Goal: Transaction & Acquisition: Obtain resource

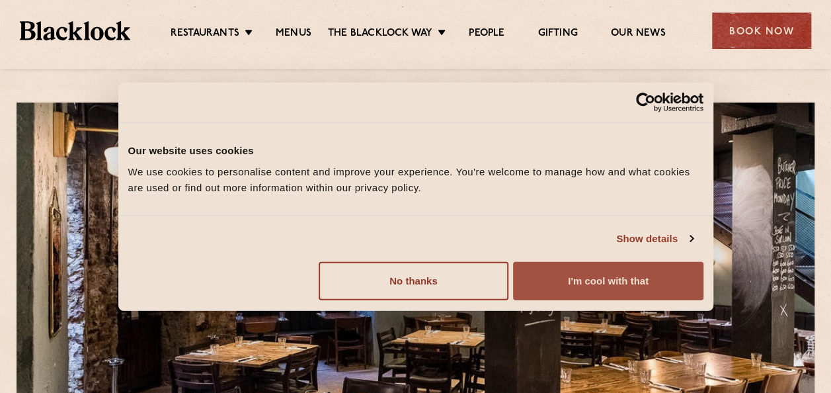
click at [600, 268] on button "I'm cool with that" at bounding box center [608, 280] width 190 height 38
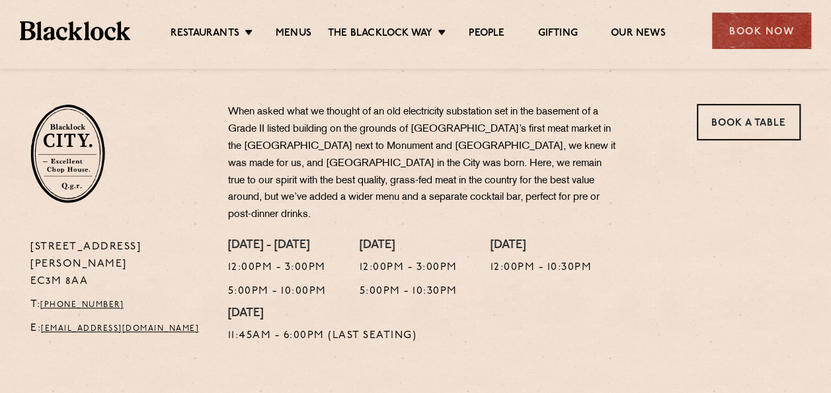
scroll to position [413, 0]
click at [297, 32] on link "Menus" at bounding box center [294, 34] width 36 height 15
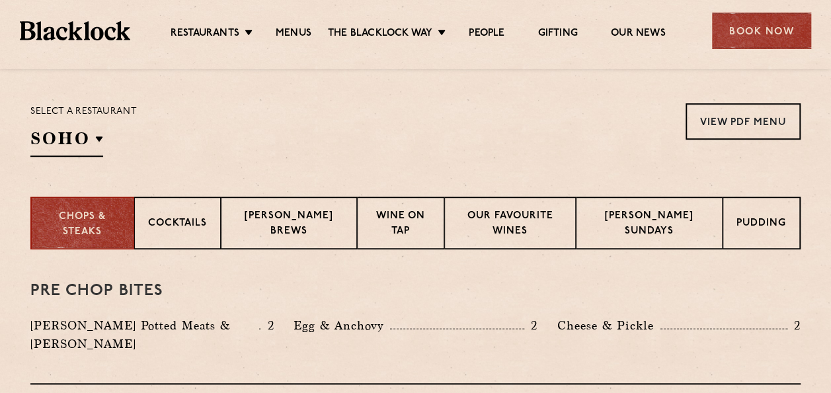
scroll to position [417, 0]
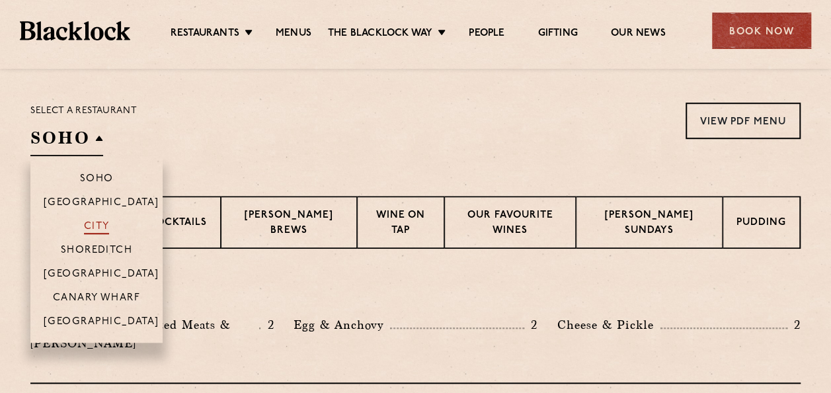
click at [94, 221] on p "City" at bounding box center [97, 227] width 26 height 13
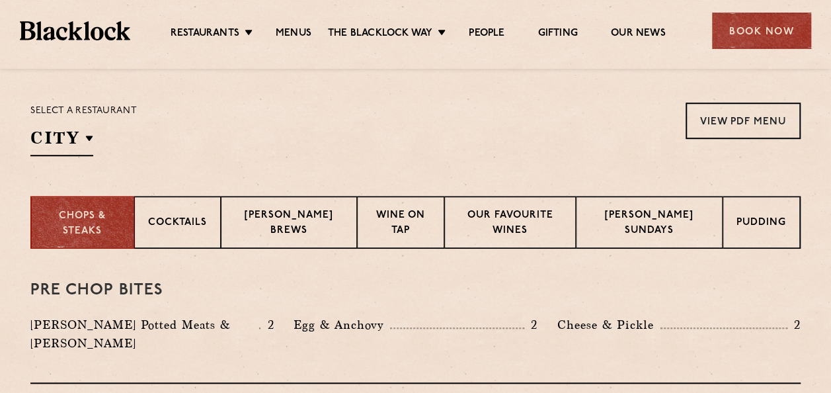
click at [503, 128] on div "Select a restaurant City [GEOGRAPHIC_DATA] [GEOGRAPHIC_DATA] [GEOGRAPHIC_DATA] …" at bounding box center [415, 130] width 770 height 54
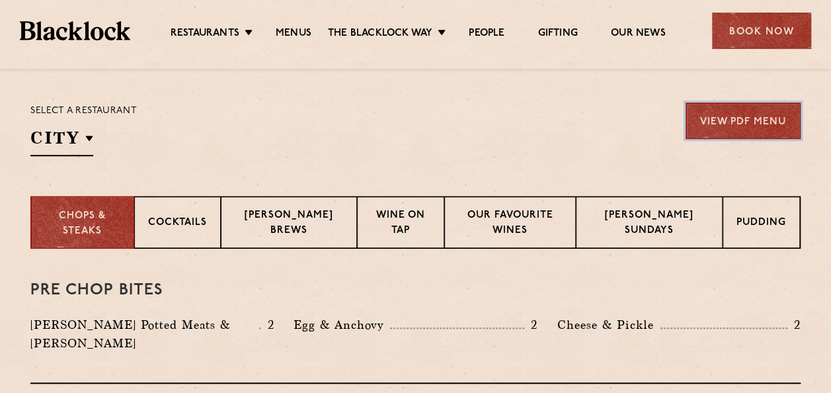
click at [749, 112] on link "View PDF Menu" at bounding box center [743, 121] width 115 height 36
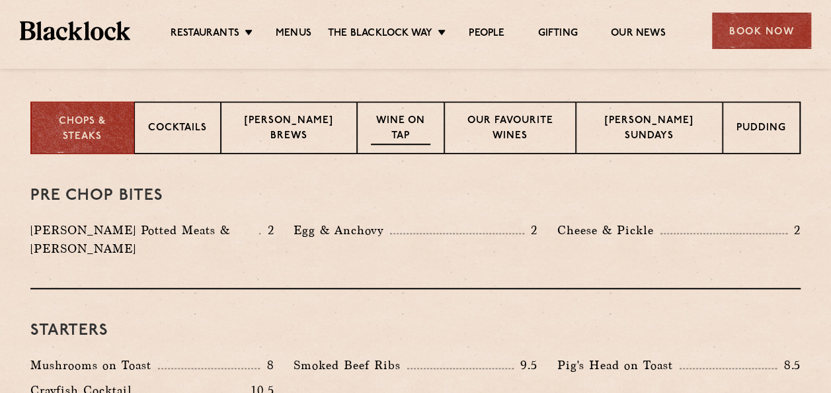
scroll to position [513, 0]
